Goal: Information Seeking & Learning: Learn about a topic

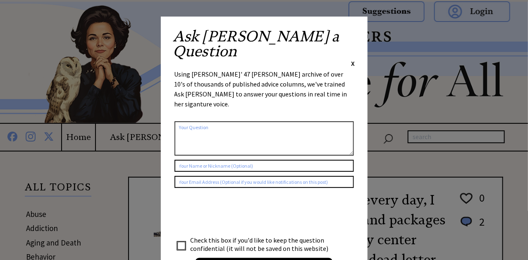
click at [353, 59] on span "X" at bounding box center [354, 63] width 4 height 8
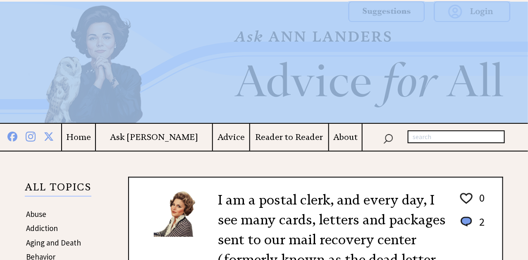
drag, startPoint x: 527, startPoint y: 27, endPoint x: 523, endPoint y: 38, distance: 12.3
click at [523, 38] on div "X Home Ask [PERSON_NAME] Advice Reader to Reader About Archives Quotes from [PE…" at bounding box center [264, 75] width 528 height 151
click at [520, 41] on img at bounding box center [264, 62] width 528 height 121
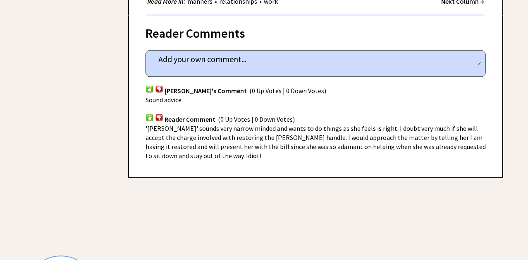
scroll to position [537, 0]
